Goal: Transaction & Acquisition: Purchase product/service

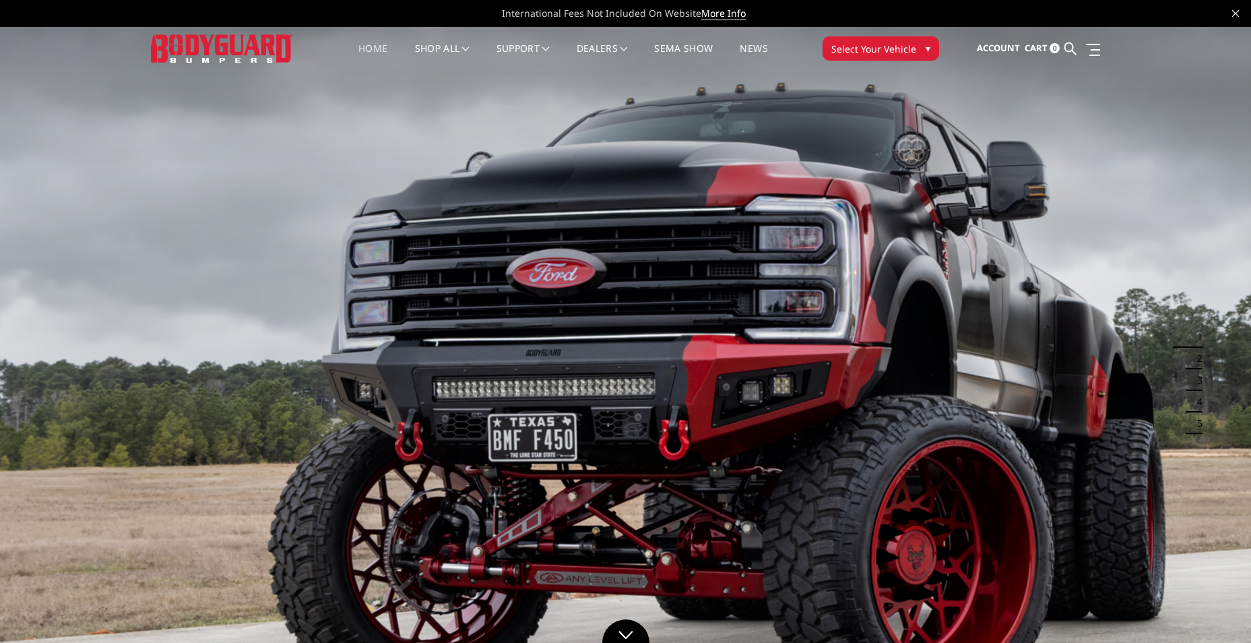
click at [561, 403] on img at bounding box center [625, 378] width 1251 height 704
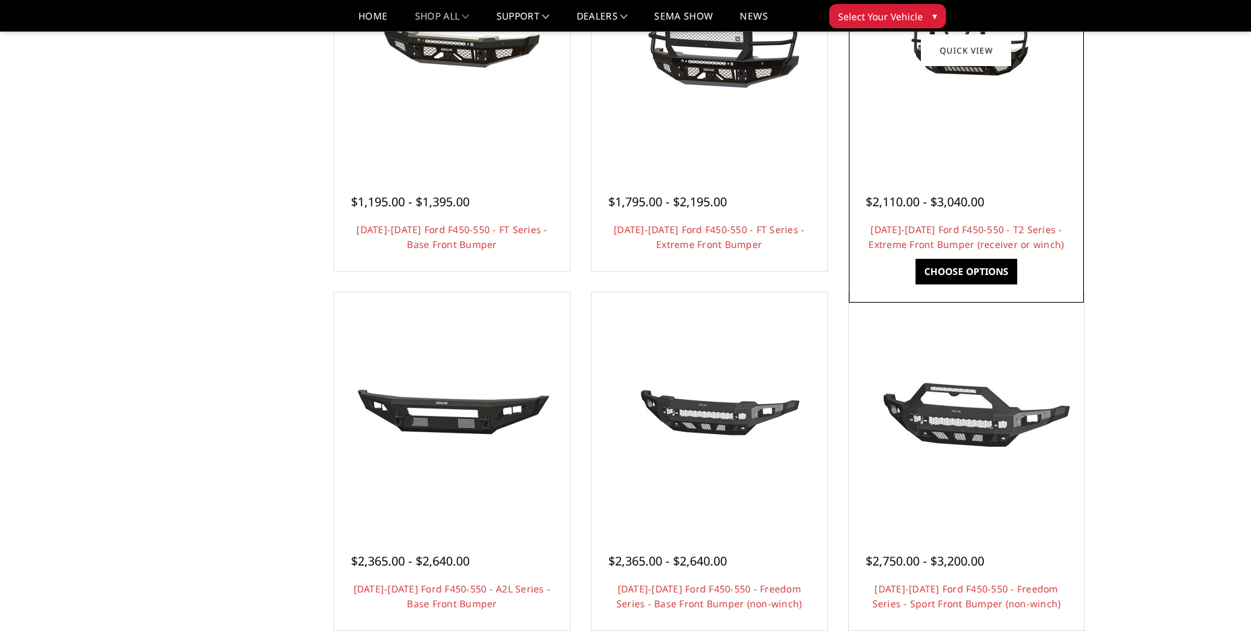
scroll to position [337, 0]
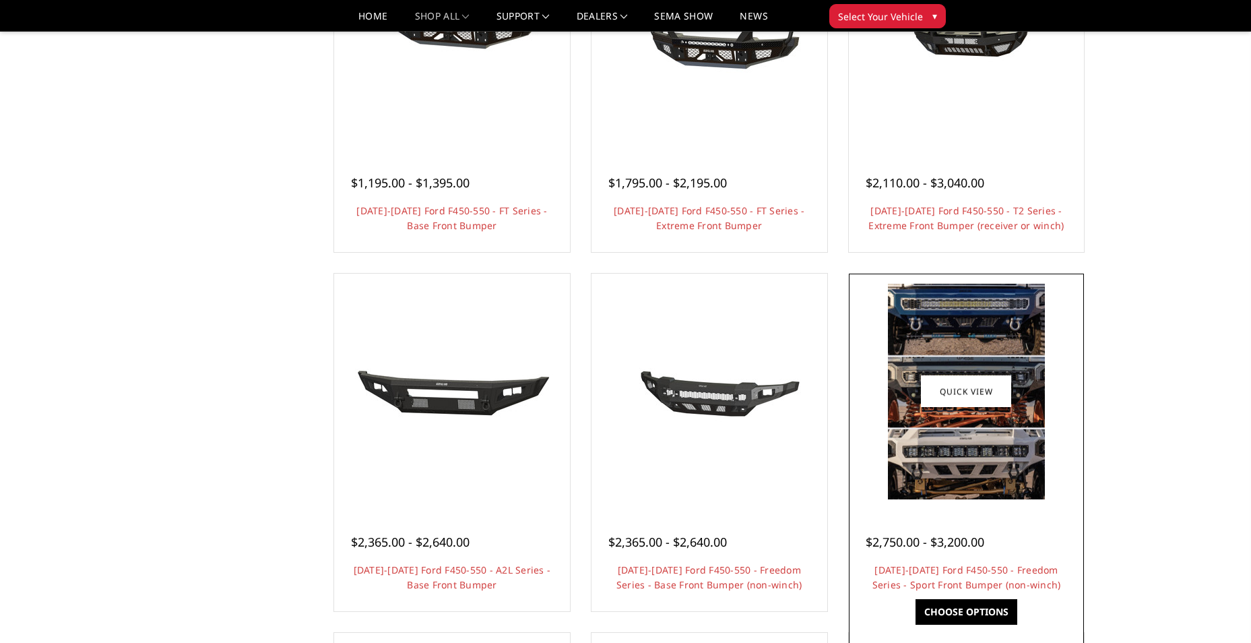
click at [955, 458] on img at bounding box center [966, 392] width 157 height 216
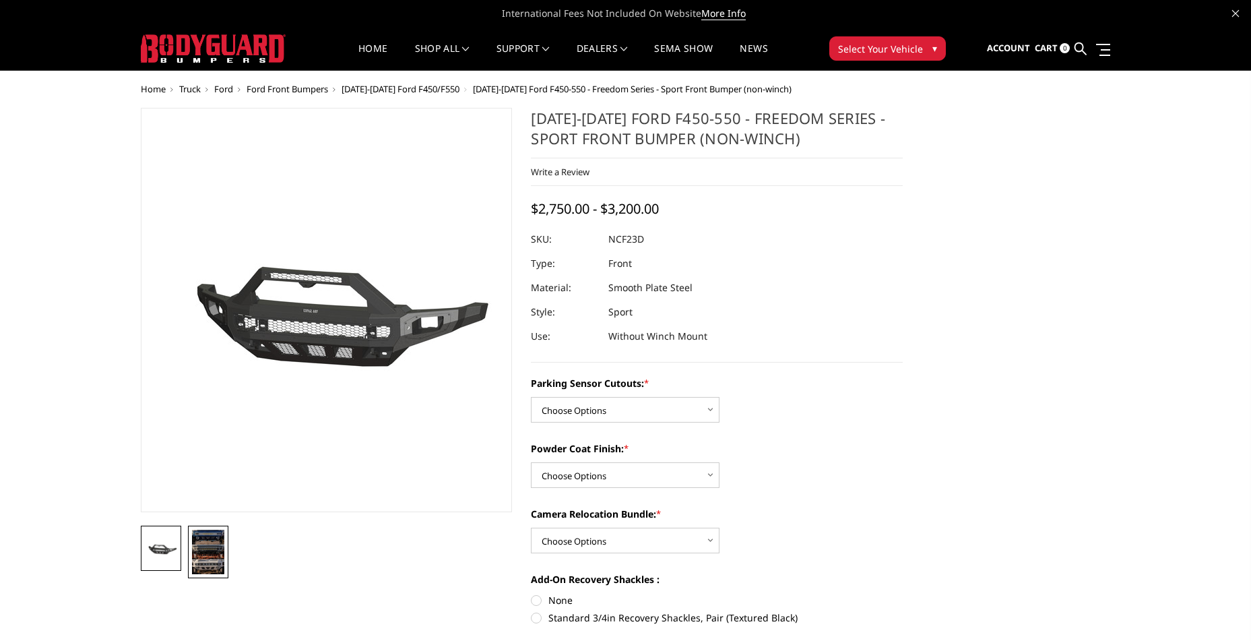
click at [206, 560] on img at bounding box center [208, 552] width 32 height 44
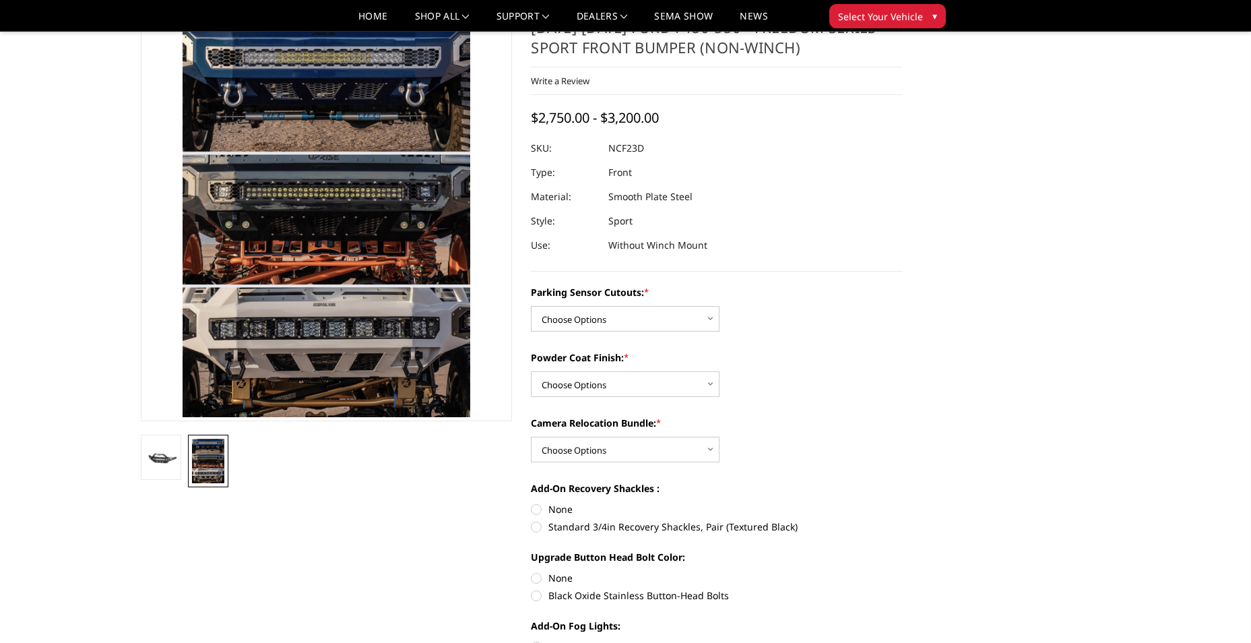
scroll to position [202, 0]
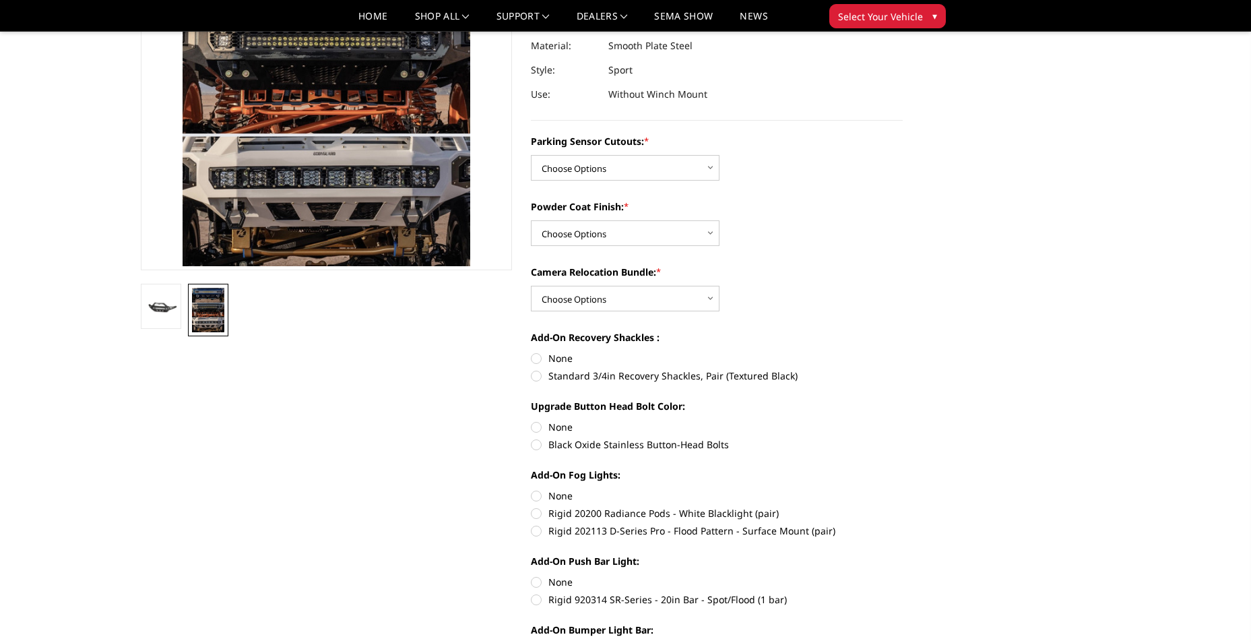
click at [547, 510] on label "Rigid 20200 Radiance Pods - White Blacklight (pair)" at bounding box center [717, 513] width 372 height 14
click at [903, 489] on input "Rigid 20200 Radiance Pods - White Blacklight (pair)" at bounding box center [903, 488] width 1 height 1
radio input "true"
click at [537, 535] on label "Rigid 202113 D-Series Pro - Flood Pattern - Surface Mount (pair)" at bounding box center [717, 530] width 372 height 14
click at [903, 507] on input "Rigid 202113 D-Series Pro - Flood Pattern - Surface Mount (pair)" at bounding box center [903, 506] width 1 height 1
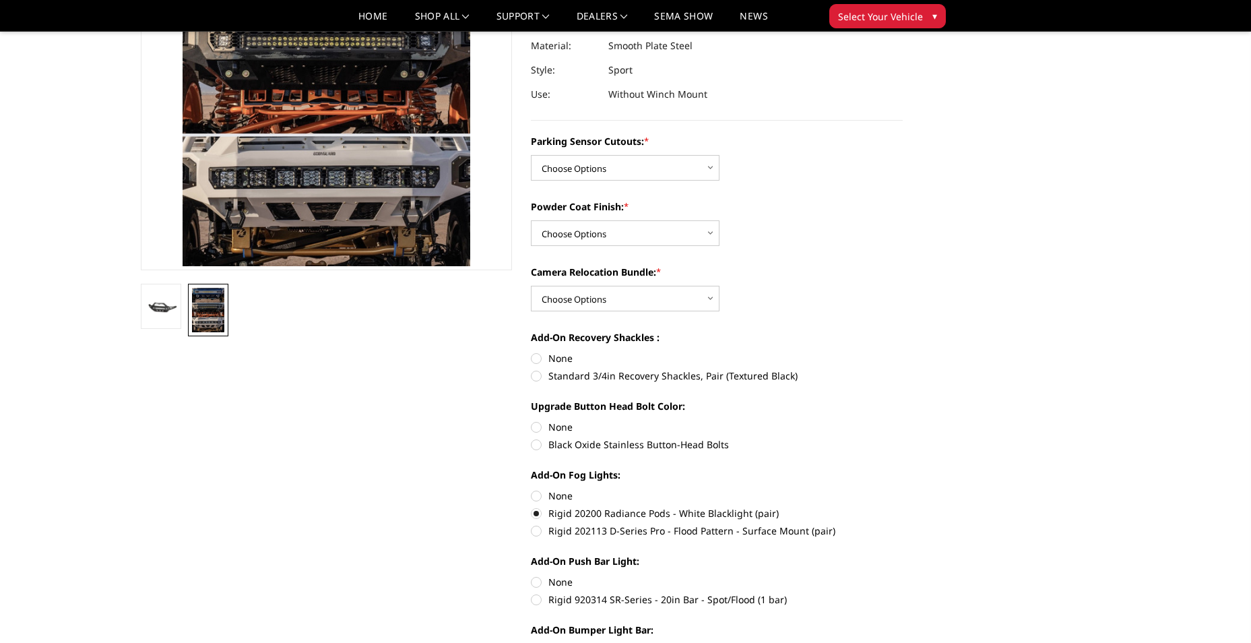
radio input "true"
click at [539, 598] on label "Rigid 920314 SR-Series - 20in Bar - Spot/Flood (1 bar)" at bounding box center [717, 599] width 372 height 14
click at [903, 575] on input "Rigid 920314 SR-Series - 20in Bar - Spot/Flood (1 bar)" at bounding box center [903, 575] width 1 height 1
radio input "true"
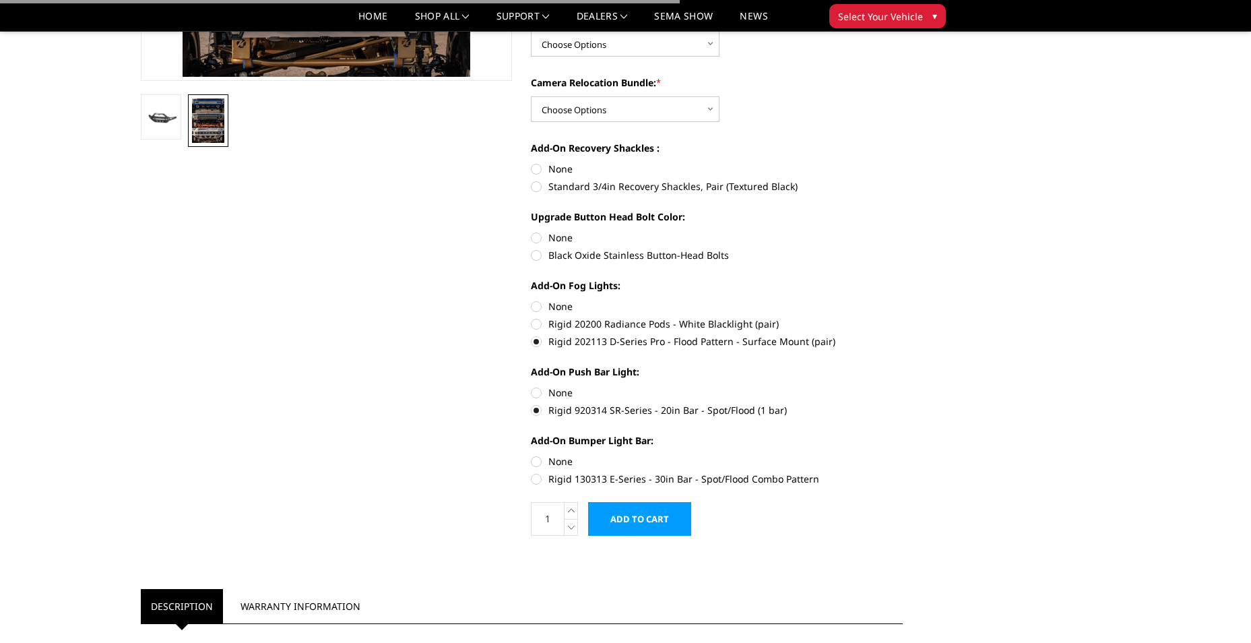
scroll to position [404, 0]
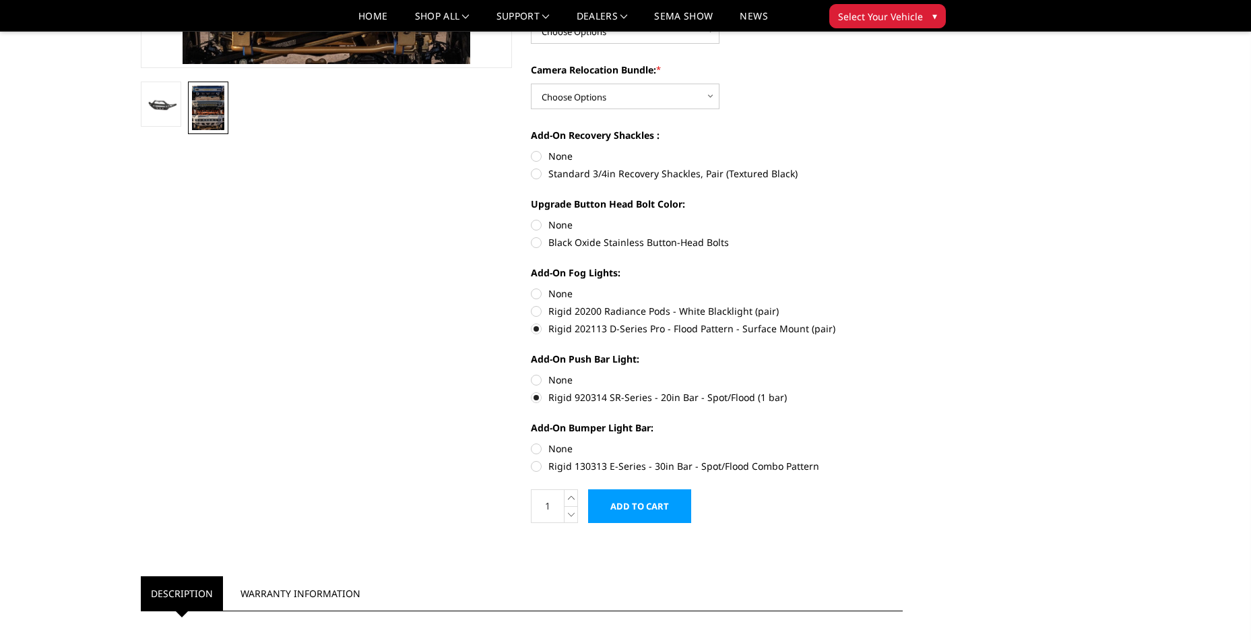
click at [540, 466] on label "Rigid 130313 E-Series - 30in Bar - Spot/Flood Combo Pattern" at bounding box center [717, 466] width 372 height 14
click at [903, 442] on input "Rigid 130313 E-Series - 30in Bar - Spot/Flood Combo Pattern" at bounding box center [903, 441] width 1 height 1
radio input "true"
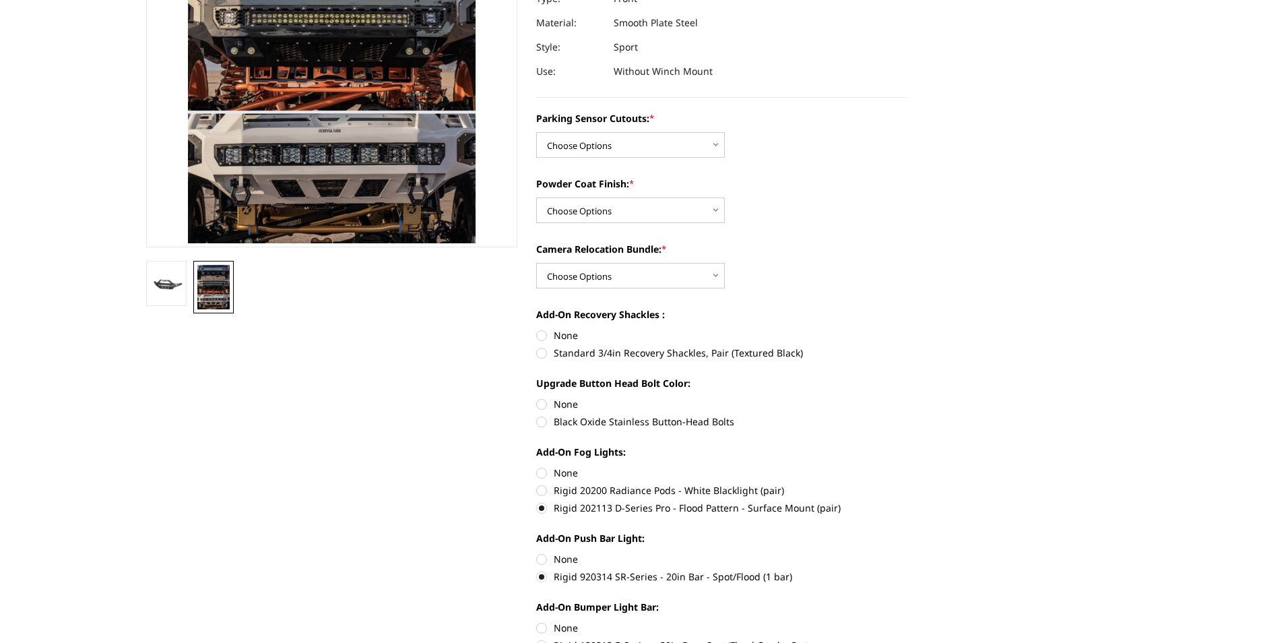
scroll to position [0, 0]
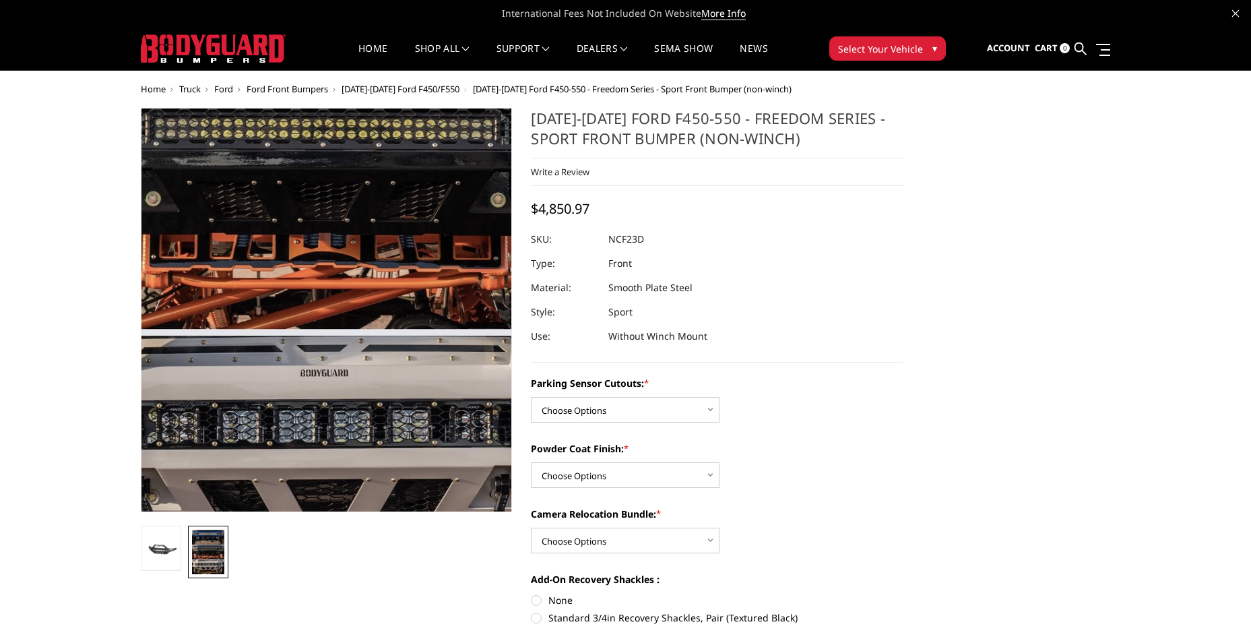
click at [323, 419] on img at bounding box center [328, 186] width 627 height 862
